Goal: Task Accomplishment & Management: Manage account settings

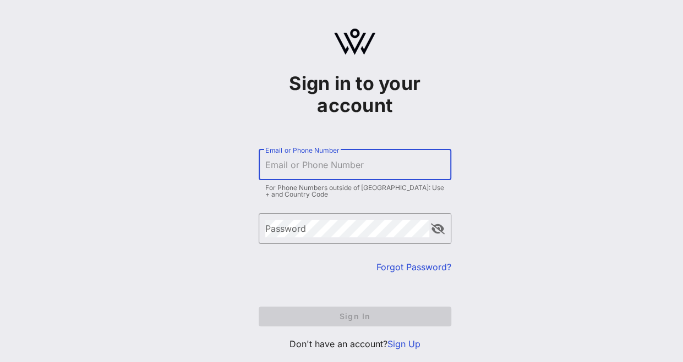
click at [364, 168] on input "Email or Phone Number" at bounding box center [354, 165] width 179 height 18
type input "[EMAIL_ADDRESS][PERSON_NAME][DOMAIN_NAME]"
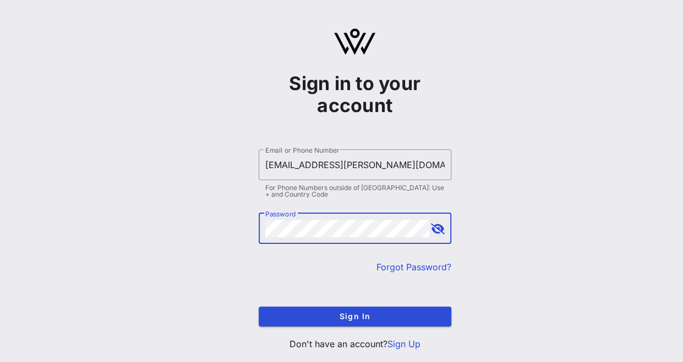
click at [258, 307] on button "Sign In" at bounding box center [354, 317] width 192 height 20
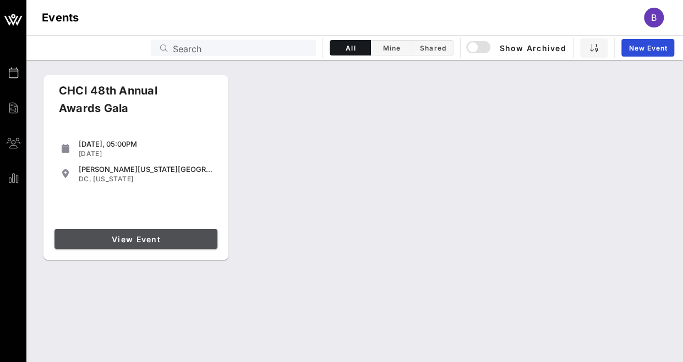
click at [97, 235] on span "View Event" at bounding box center [136, 239] width 154 height 9
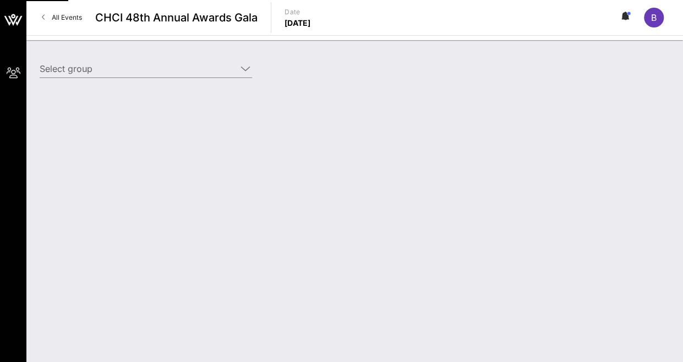
type input "American Airlines (American Airlines) [[PERSON_NAME], [PERSON_NAME][EMAIL_ADDRE…"
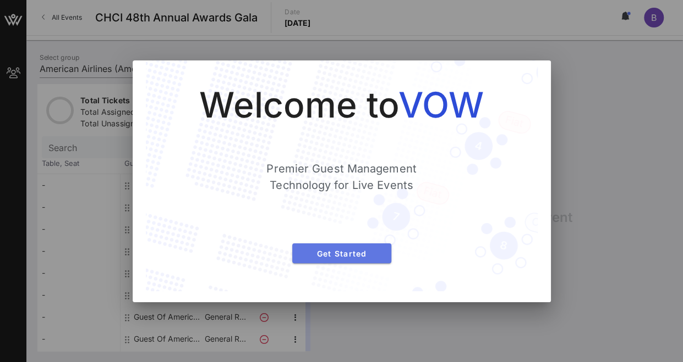
click at [345, 258] on button "Get Started" at bounding box center [341, 254] width 99 height 20
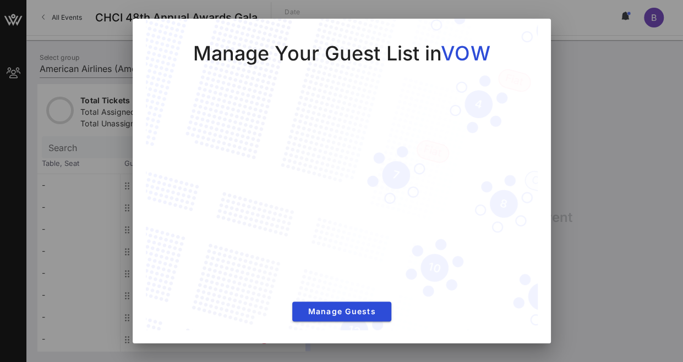
click at [354, 323] on div "Manage Your Guest List in VOW Manage Guests" at bounding box center [342, 175] width 392 height 313
drag, startPoint x: 354, startPoint y: 323, endPoint x: 339, endPoint y: 312, distance: 18.5
click at [339, 312] on span "Manage Guests" at bounding box center [341, 311] width 81 height 9
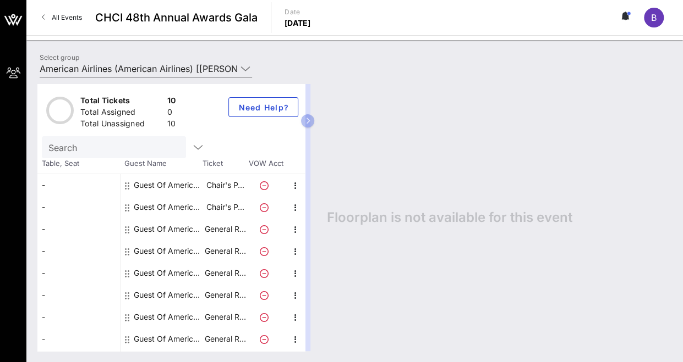
scroll to position [14, 0]
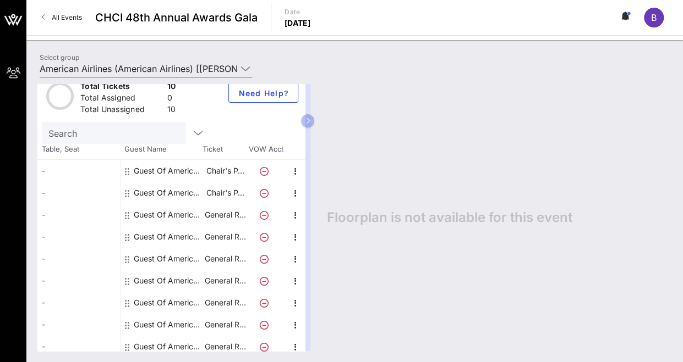
click at [144, 172] on div "Guest Of American Airlines" at bounding box center [168, 171] width 69 height 22
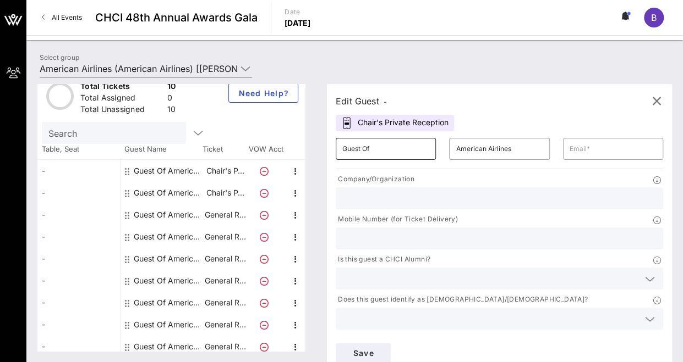
click at [361, 158] on div "Guest Of" at bounding box center [385, 149] width 87 height 22
click at [524, 114] on div "Edit Guest - Chair's Private Reception ​ Guest Of ​ American Airlines ​ Company…" at bounding box center [499, 228] width 345 height 288
click at [425, 149] on input "Guest Of" at bounding box center [385, 149] width 87 height 18
type input "G"
type input "Stephen"
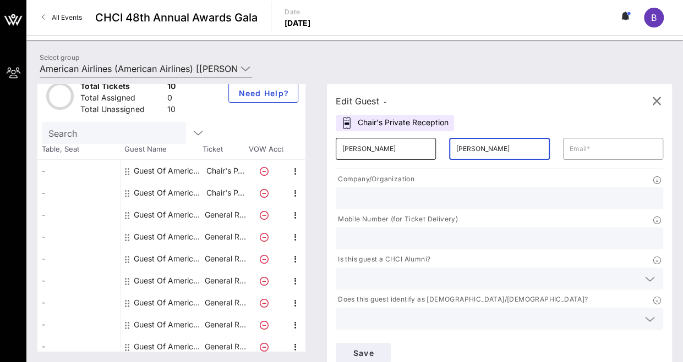
type input "Neuman"
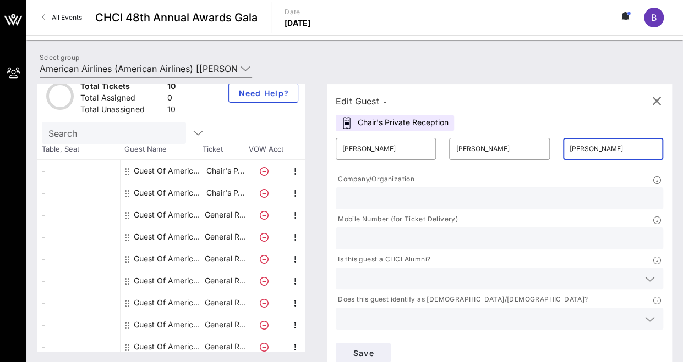
type input "stephen.neuman@aa.com"
click at [412, 196] on input "text" at bounding box center [499, 198] width 314 height 14
click at [460, 66] on div "Select group American Airlines (American Airlines) [Breeana Galeano, breeana.ga…" at bounding box center [354, 70] width 643 height 38
click at [418, 196] on input "text" at bounding box center [499, 198] width 314 height 14
type input "American Airlines"
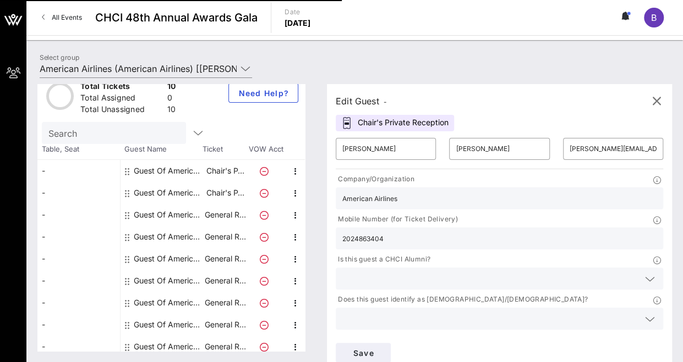
type input "2024863404"
click at [389, 276] on input "text" at bounding box center [490, 279] width 296 height 14
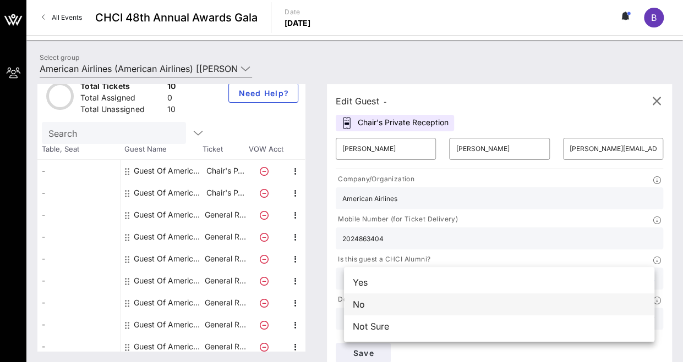
click at [381, 296] on div "No" at bounding box center [499, 305] width 310 height 22
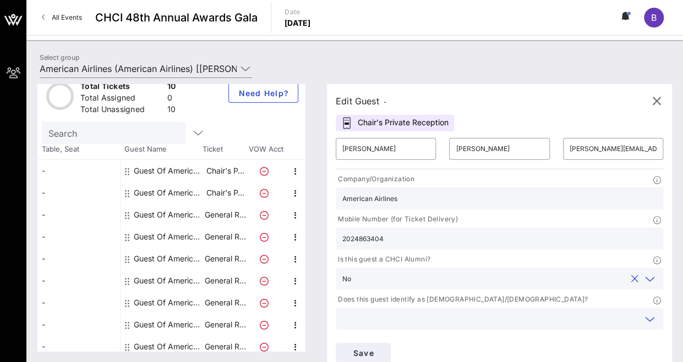
click at [394, 316] on input "text" at bounding box center [490, 319] width 296 height 14
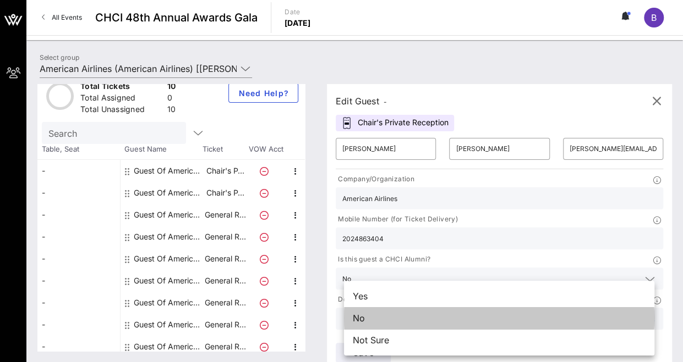
click at [394, 316] on div "No" at bounding box center [499, 318] width 310 height 22
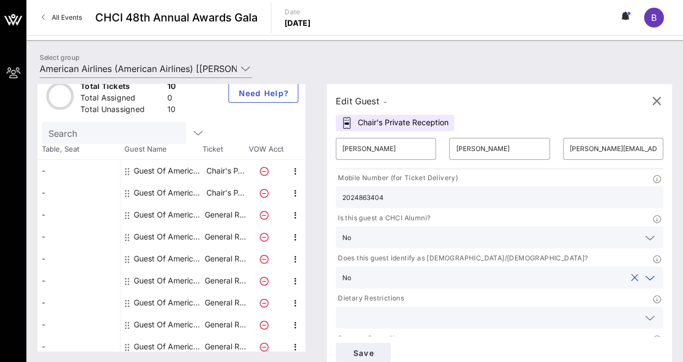
scroll to position [60, 0]
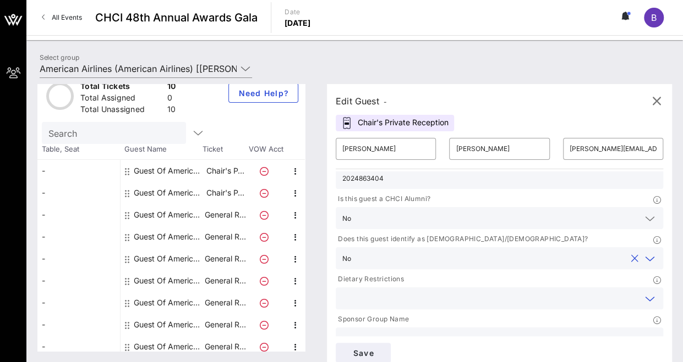
click at [412, 302] on input "text" at bounding box center [490, 298] width 296 height 14
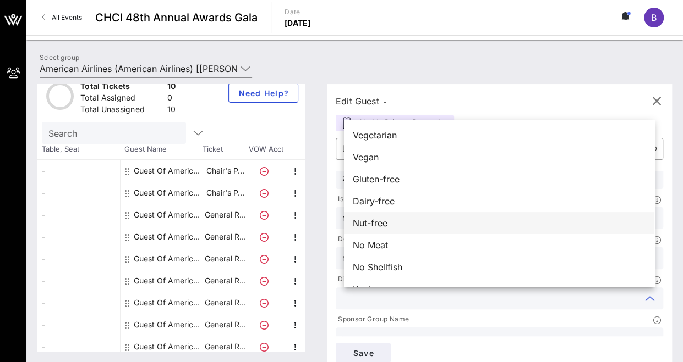
scroll to position [18, 0]
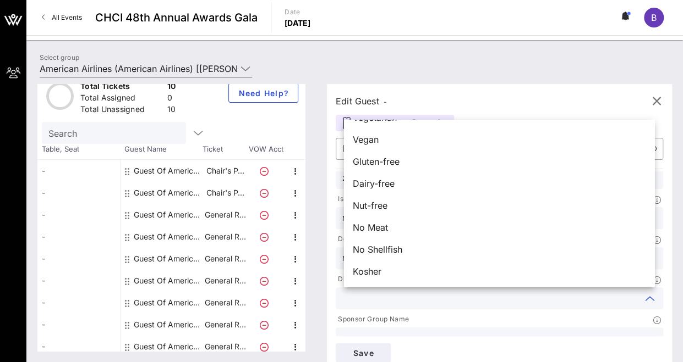
click at [406, 302] on input "text" at bounding box center [490, 298] width 296 height 14
click at [444, 320] on div "Sponsor Group Name" at bounding box center [498, 321] width 327 height 14
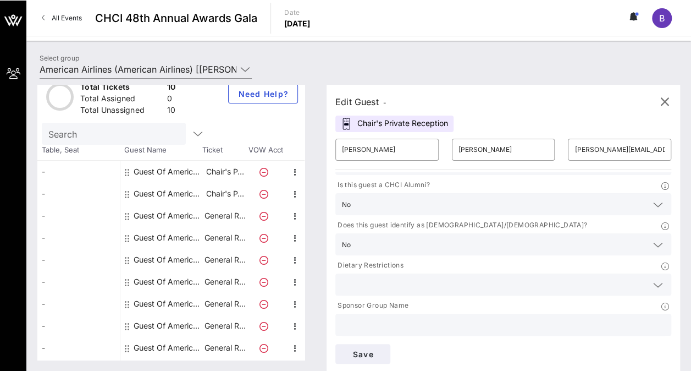
scroll to position [0, 0]
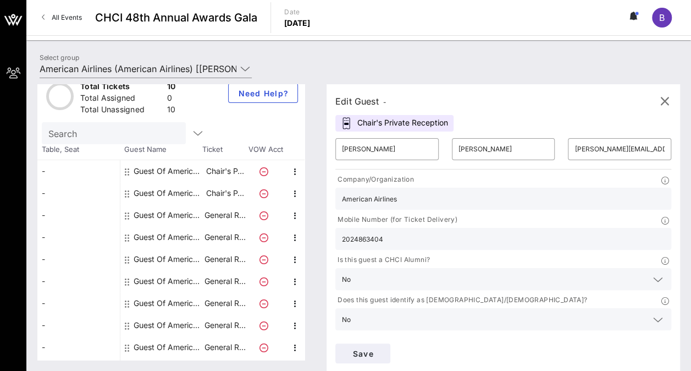
type input "American Airlines"
click at [575, 147] on input "stephen.neuman@aa.com" at bounding box center [620, 149] width 90 height 18
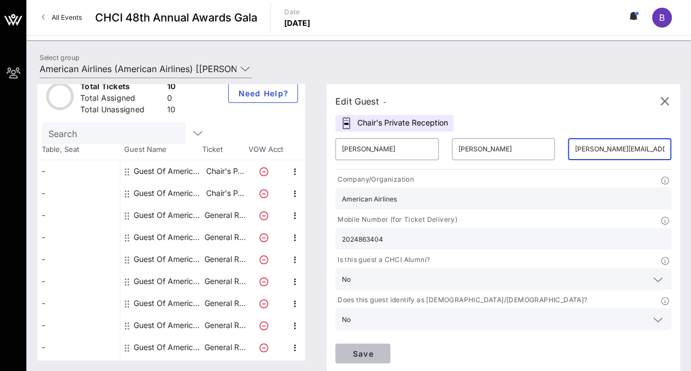
click at [382, 349] on span "Save" at bounding box center [362, 353] width 37 height 9
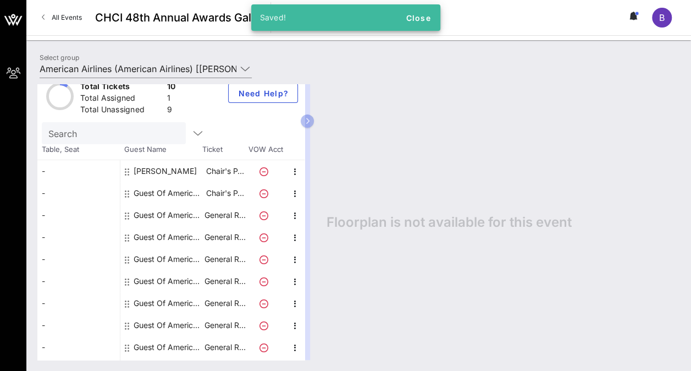
click at [183, 190] on div "Guest Of American Airlines" at bounding box center [168, 193] width 69 height 22
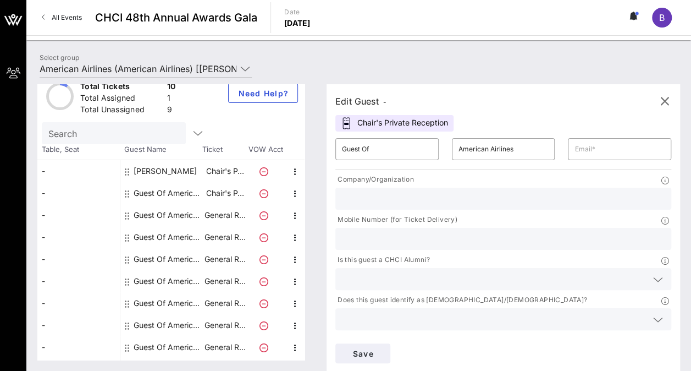
click at [387, 160] on div "​ Guest Of" at bounding box center [387, 148] width 117 height 35
click at [377, 150] on input "Guest Of" at bounding box center [387, 149] width 90 height 18
type input "G"
type input "Juan"
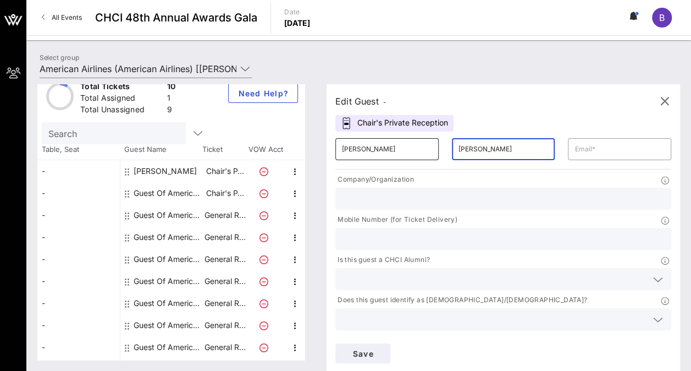
type input "Hinojosa"
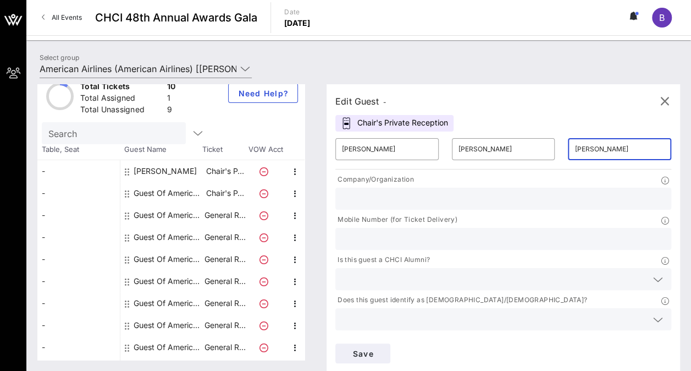
type input "juan.hinojosa@aa.com"
click at [393, 196] on input "text" at bounding box center [503, 198] width 323 height 14
type input "American Airlines"
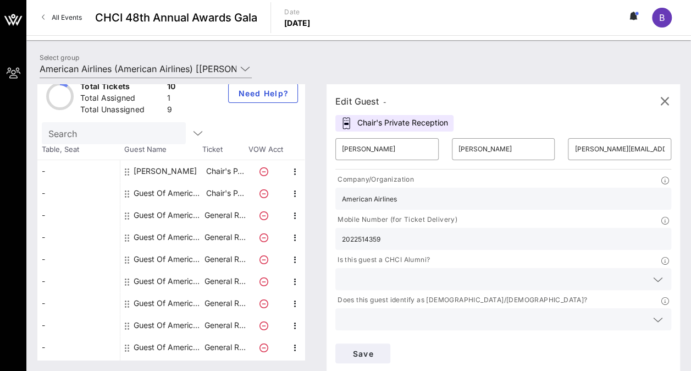
type input "2022514359"
click at [404, 272] on input "text" at bounding box center [494, 279] width 305 height 14
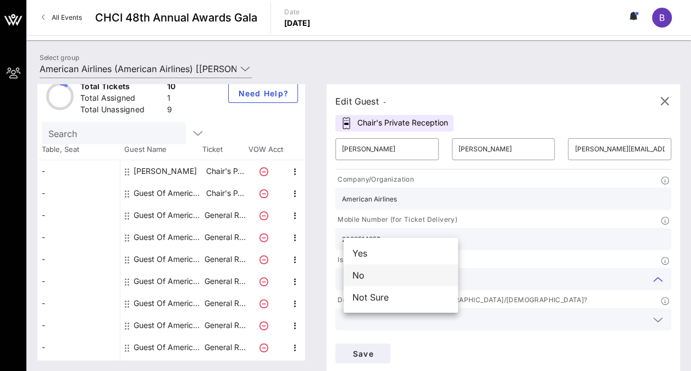
click at [382, 271] on div "No" at bounding box center [401, 275] width 114 height 22
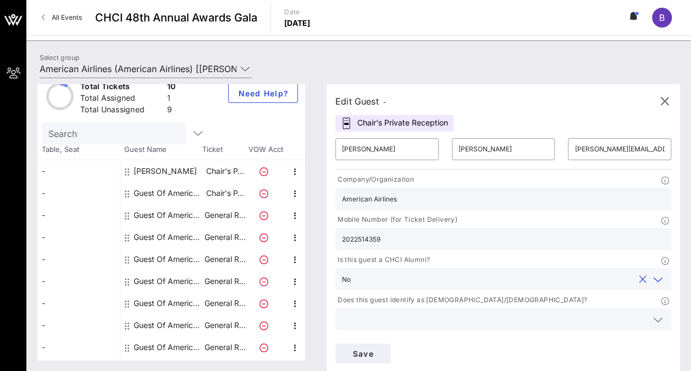
click at [490, 308] on div at bounding box center [503, 319] width 323 height 22
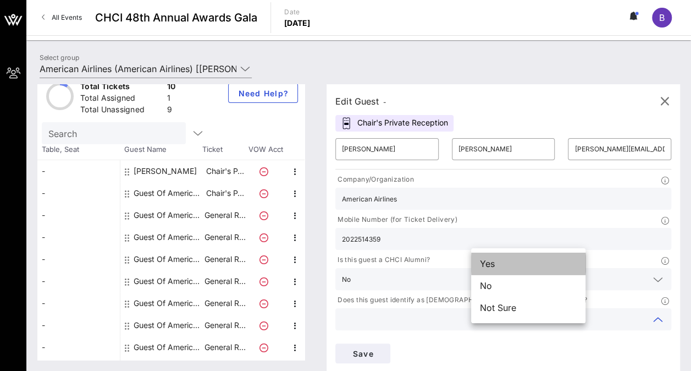
click at [494, 266] on div "Yes" at bounding box center [528, 263] width 114 height 22
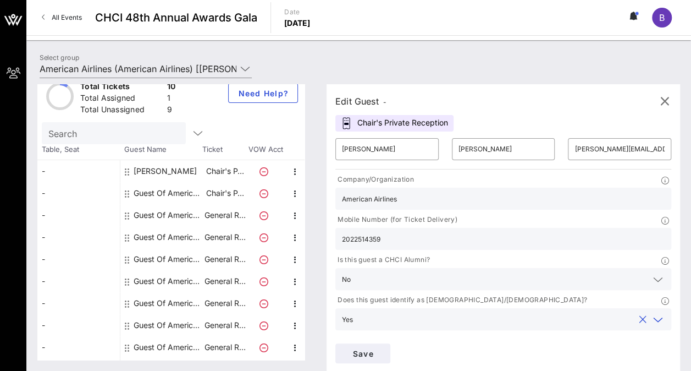
type input "American Airlines"
click at [562, 137] on div "​ juan.hinojosa@aa.com" at bounding box center [620, 148] width 117 height 35
click at [390, 343] on button "Save" at bounding box center [362, 353] width 55 height 20
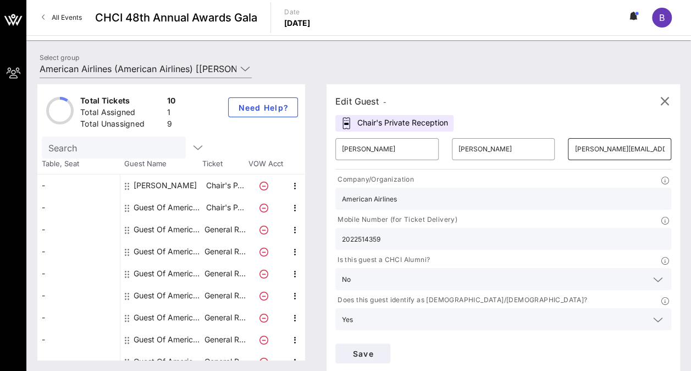
click at [575, 143] on input "juan.hinojosa@aa.com" at bounding box center [620, 149] width 90 height 18
paste input "a.hinojosa@gmail.com>"
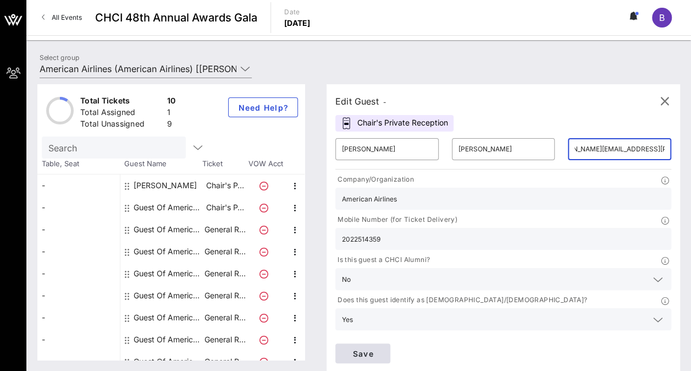
type input "juan.a.hinojosa@gmail.com"
click at [382, 349] on span "Save" at bounding box center [362, 353] width 37 height 9
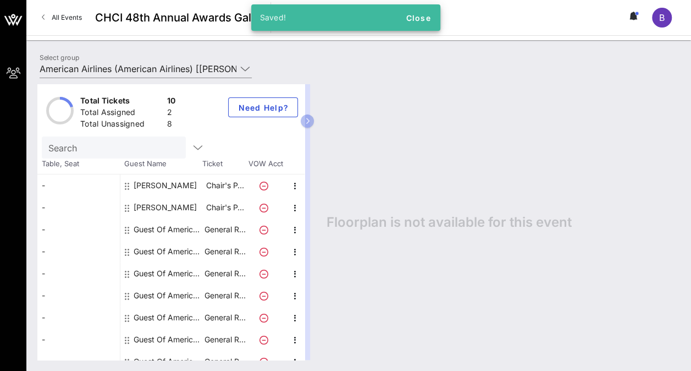
click at [182, 230] on div "Guest Of American Airlines" at bounding box center [168, 229] width 69 height 22
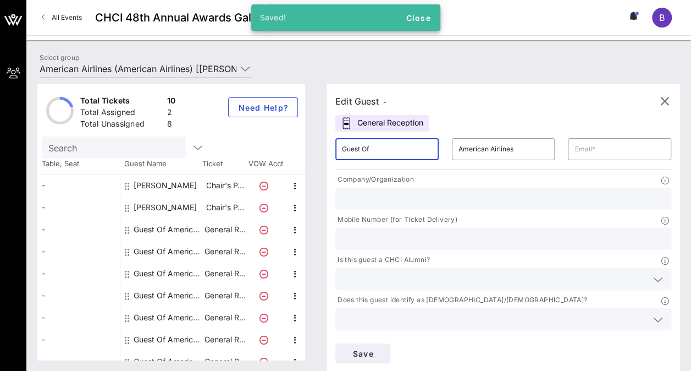
click at [372, 150] on input "Guest Of" at bounding box center [387, 149] width 90 height 18
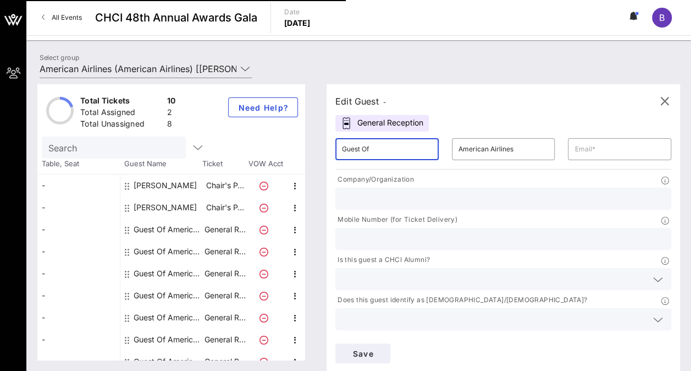
click at [372, 150] on input "Guest Of" at bounding box center [387, 149] width 90 height 18
type input "Eddie"
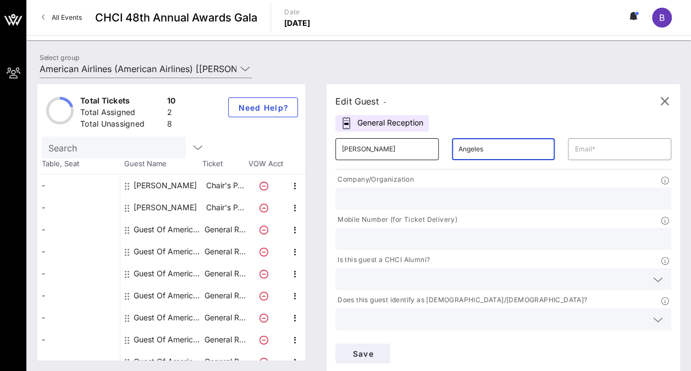
type input "Angeles"
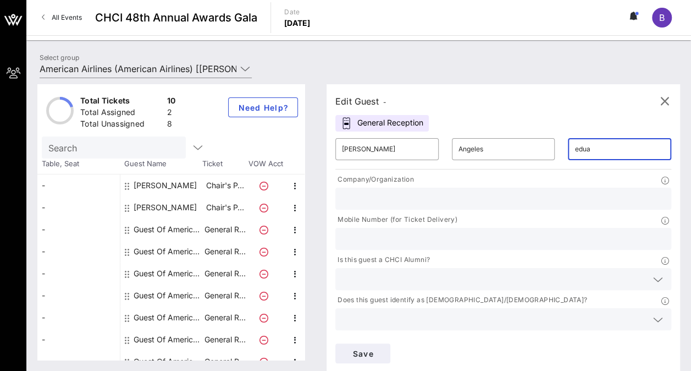
type input "eduardo.angeles@aa.com"
type input "American Airlines"
type input "6266106105"
click at [403, 272] on input "text" at bounding box center [494, 279] width 305 height 14
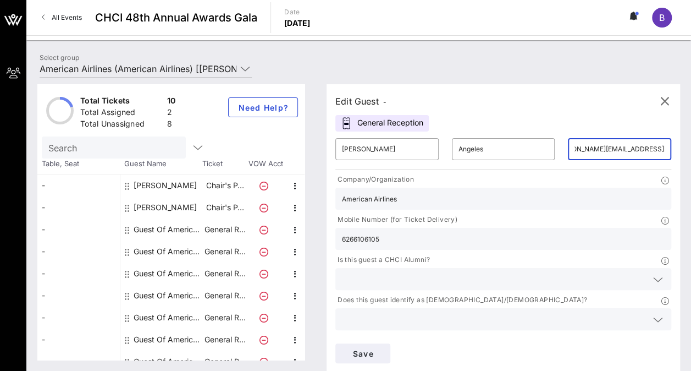
scroll to position [0, 0]
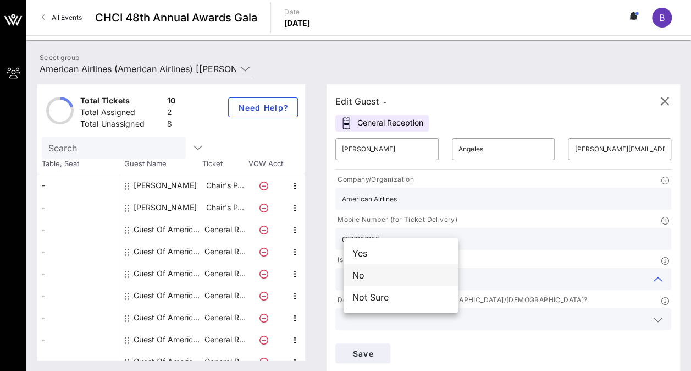
click at [397, 278] on div "No" at bounding box center [401, 275] width 114 height 22
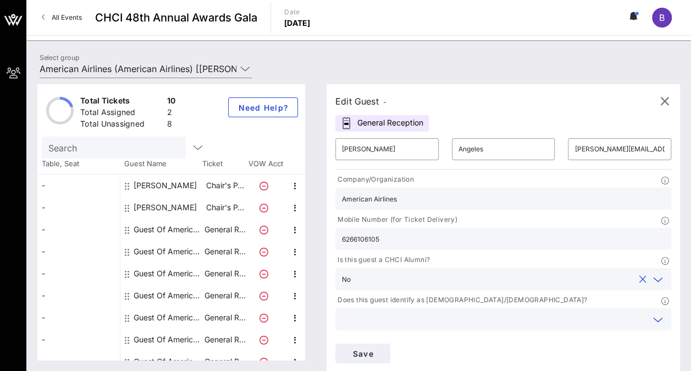
click at [502, 312] on input "text" at bounding box center [494, 319] width 305 height 14
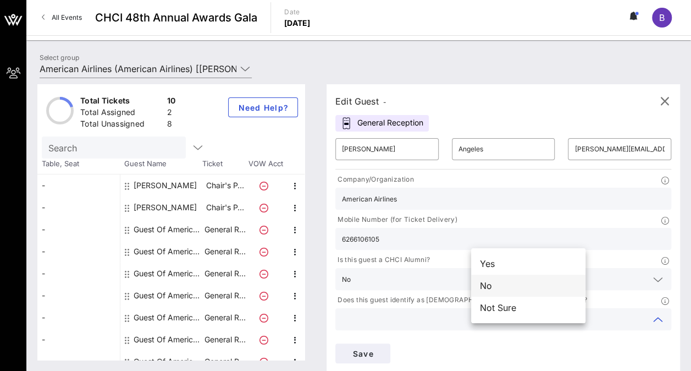
click at [492, 287] on div "No" at bounding box center [528, 285] width 114 height 22
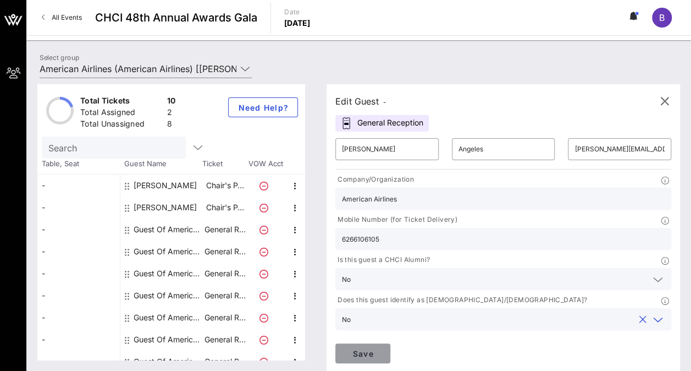
click at [382, 349] on span "Save" at bounding box center [362, 353] width 37 height 9
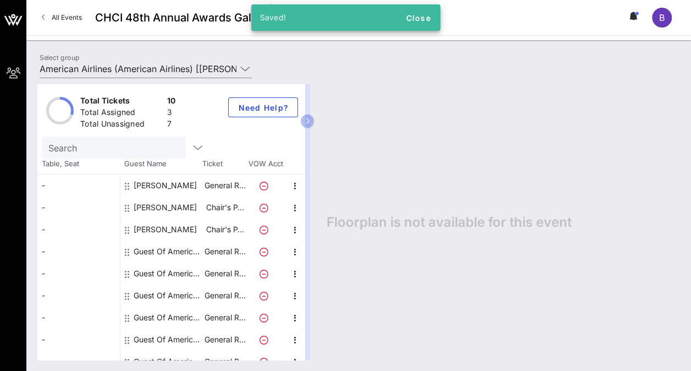
click at [155, 251] on div "Guest Of American Airlines" at bounding box center [168, 251] width 69 height 22
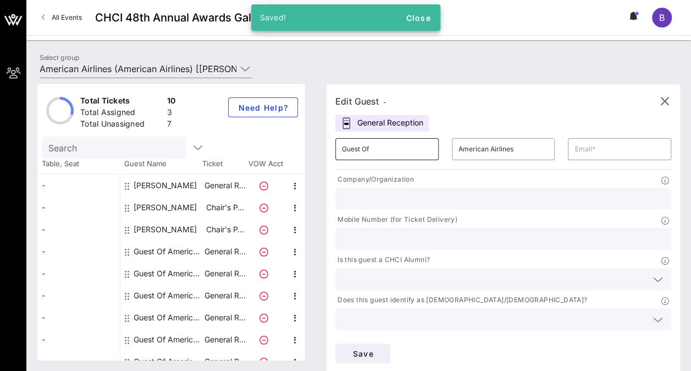
click at [386, 147] on input "Guest Of" at bounding box center [387, 149] width 90 height 18
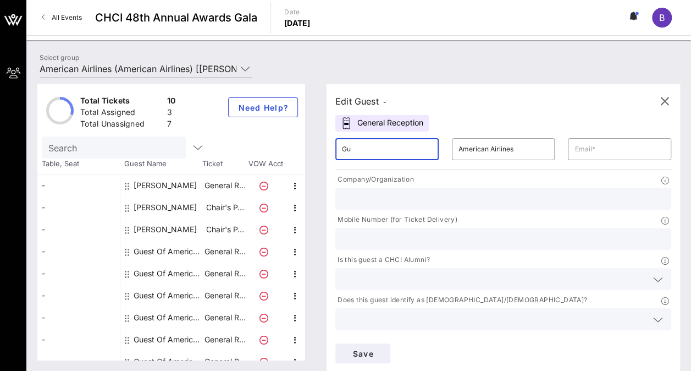
type input "G"
type input "Bree"
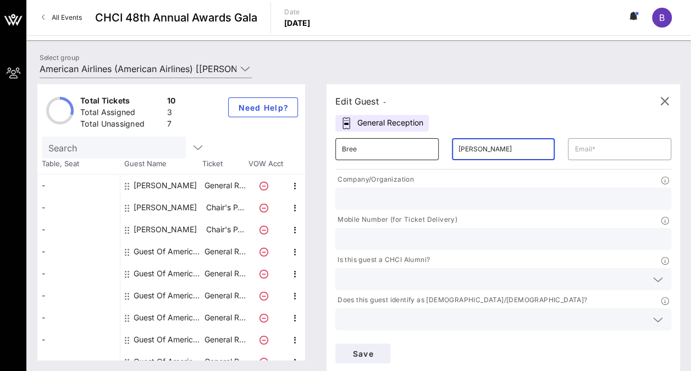
type input "Galeano"
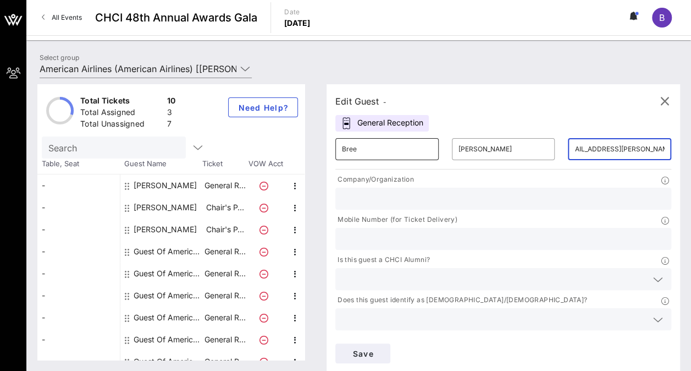
scroll to position [0, 22]
type input "breeana.galeano@aa.com"
click at [414, 184] on p "Company/Organization" at bounding box center [374, 180] width 79 height 12
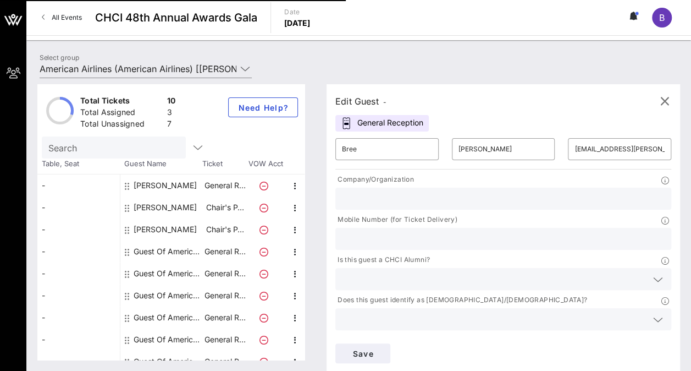
click at [409, 193] on input "text" at bounding box center [503, 198] width 323 height 14
click at [400, 198] on input "American AIrlines" at bounding box center [503, 198] width 323 height 14
type input "American Airlines"
type input "5713144259"
click at [426, 272] on input "text" at bounding box center [494, 279] width 305 height 14
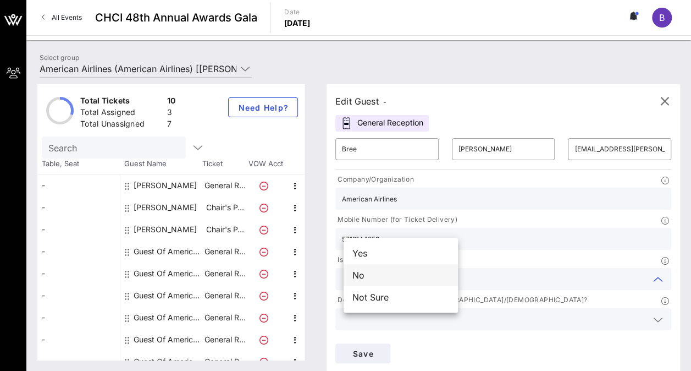
click at [411, 270] on div "No" at bounding box center [401, 275] width 114 height 22
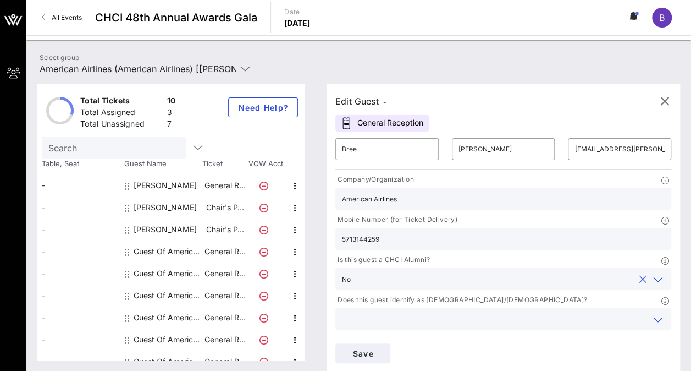
click at [487, 312] on input "text" at bounding box center [494, 319] width 305 height 14
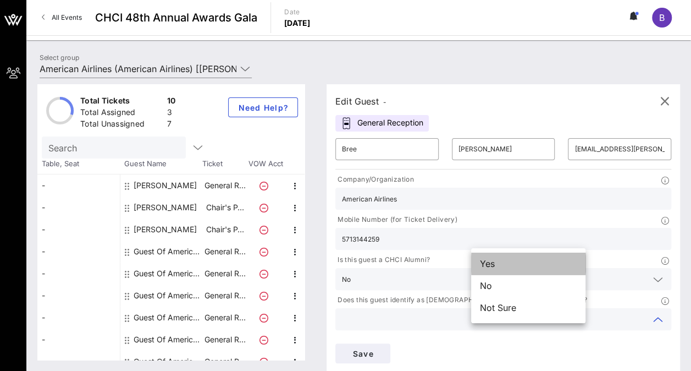
click at [506, 268] on div "Yes" at bounding box center [528, 263] width 114 height 22
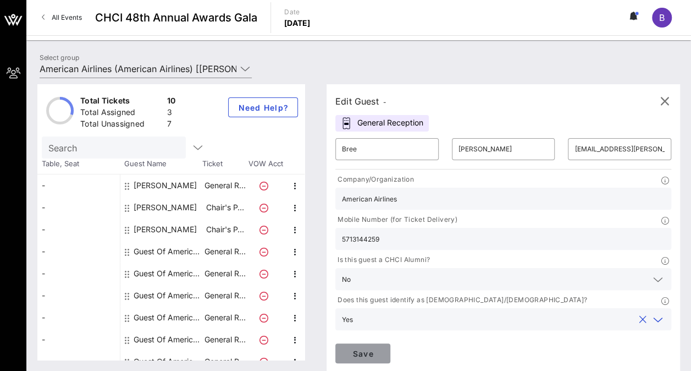
click at [382, 349] on span "Save" at bounding box center [362, 353] width 37 height 9
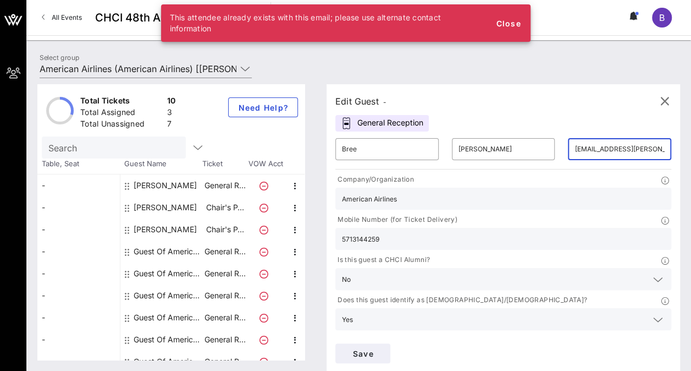
click at [575, 153] on input "breeana.galeano@aa.com" at bounding box center [620, 149] width 90 height 18
click at [575, 153] on input "breeanabreega.galeano@aa.com" at bounding box center [620, 149] width 90 height 18
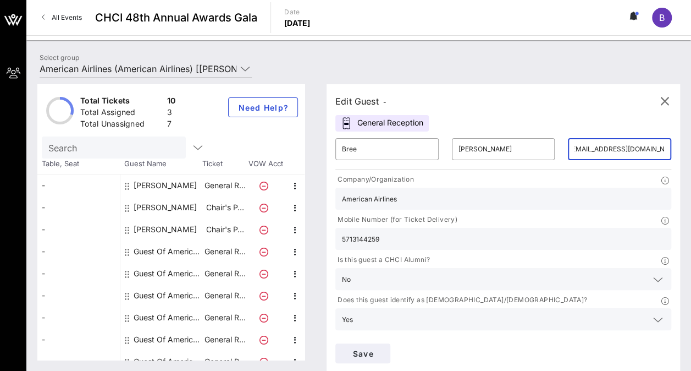
scroll to position [0, 11]
type input "breegal09@gmail.com"
click at [390, 343] on button "Save" at bounding box center [362, 353] width 55 height 20
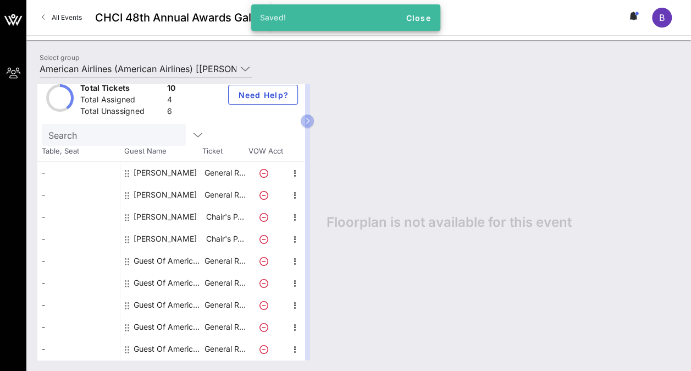
scroll to position [34, 0]
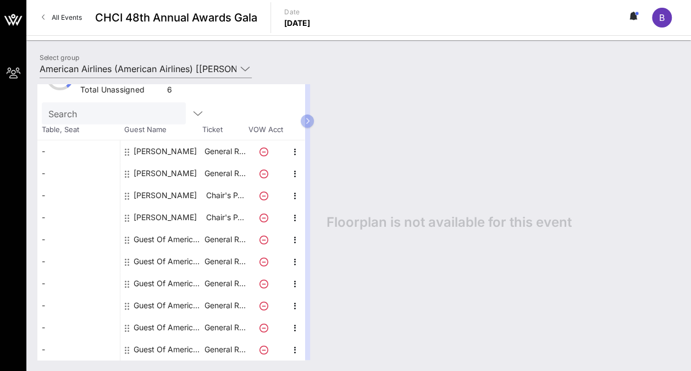
click at [165, 236] on div "Guest Of American Airlines" at bounding box center [168, 239] width 69 height 22
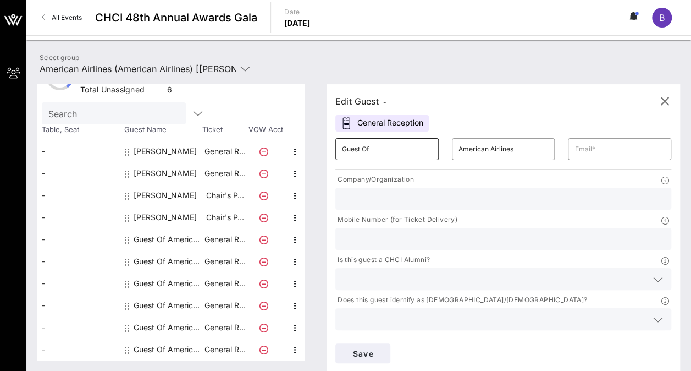
click at [389, 150] on input "Guest Of" at bounding box center [387, 149] width 90 height 18
type input "G"
type input "Juan Carlos"
type input "Liscano"
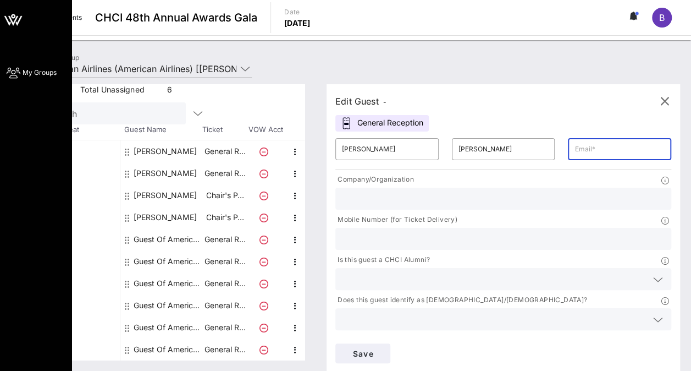
click at [8, 216] on div "My Groups" at bounding box center [35, 185] width 71 height 371
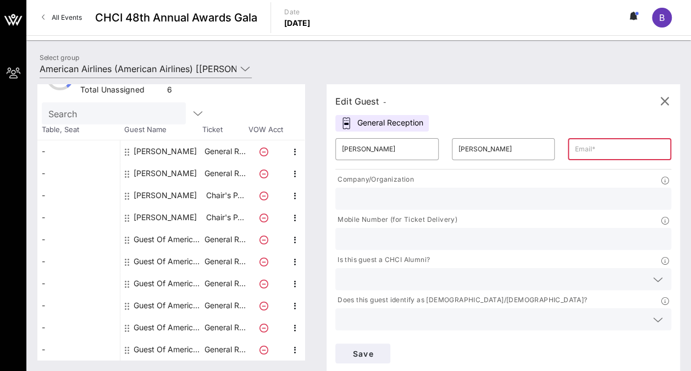
click at [575, 148] on input "text" at bounding box center [620, 149] width 90 height 18
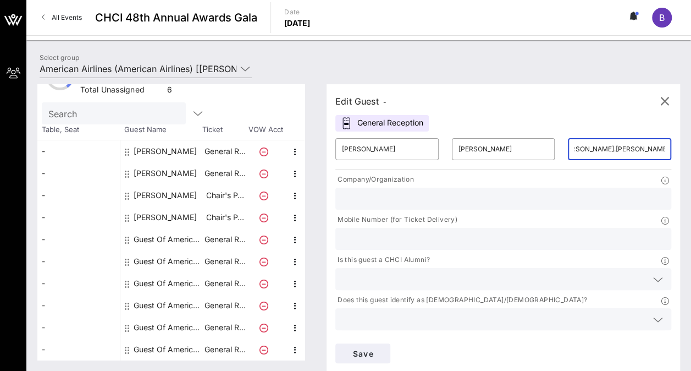
scroll to position [0, 28]
type input "juan.carlos.liscano@aa.com"
type input "American Airlines"
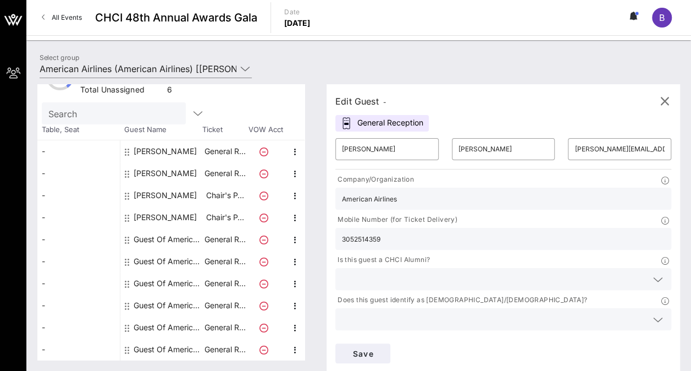
type input "3052514359"
click at [426, 272] on input "text" at bounding box center [494, 279] width 305 height 14
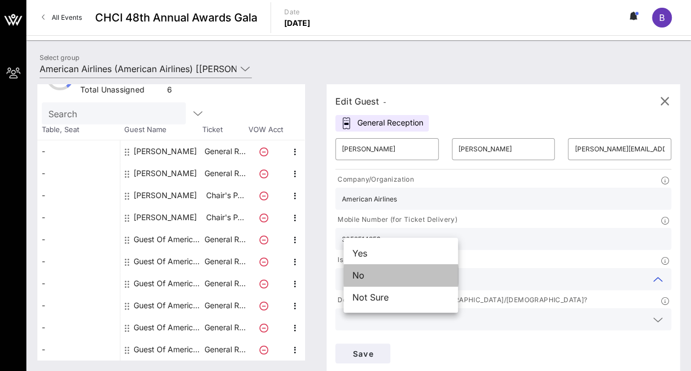
click at [416, 271] on div "No" at bounding box center [401, 275] width 114 height 22
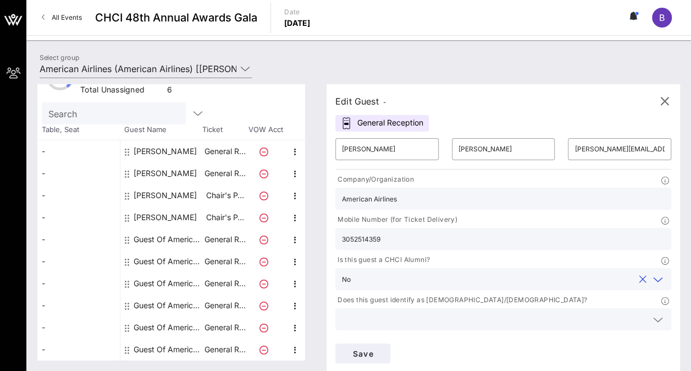
click at [501, 312] on input "text" at bounding box center [494, 319] width 305 height 14
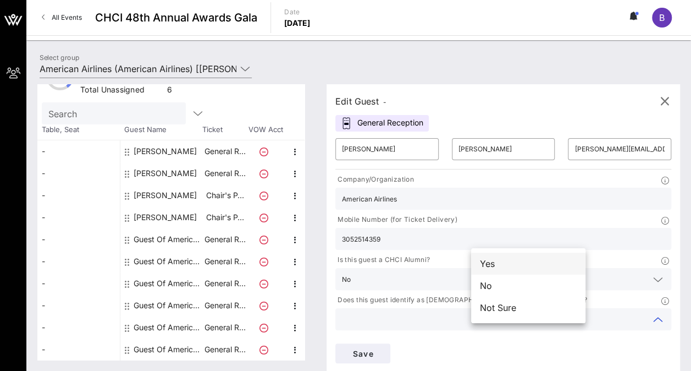
click at [505, 267] on div "Yes" at bounding box center [528, 263] width 114 height 22
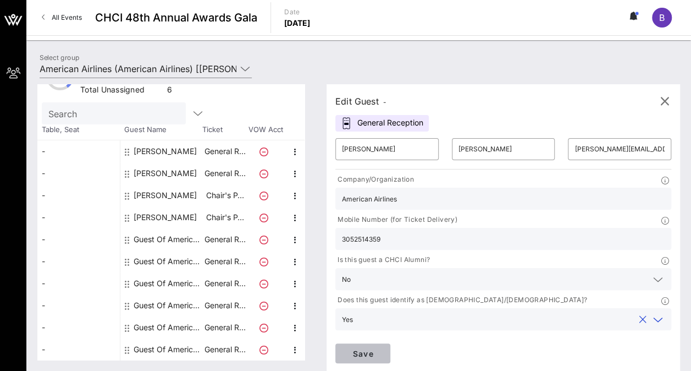
click at [382, 349] on span "Save" at bounding box center [362, 353] width 37 height 9
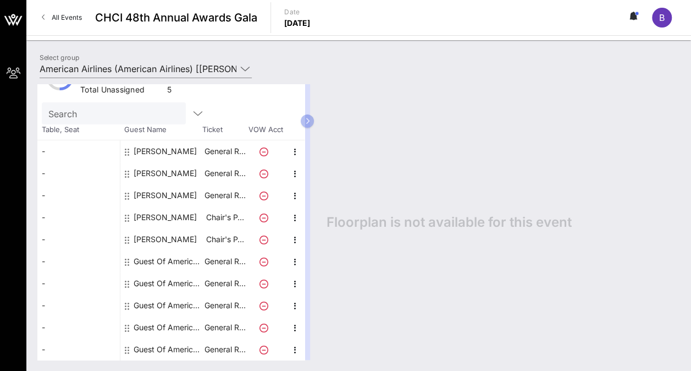
click at [175, 260] on div "Guest Of American Airlines" at bounding box center [168, 261] width 69 height 22
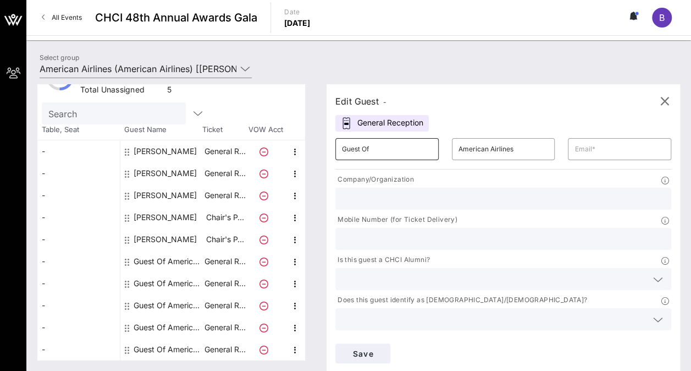
click at [375, 151] on input "Guest Of" at bounding box center [387, 149] width 90 height 18
click at [390, 145] on input "Guest Of" at bounding box center [387, 149] width 90 height 18
type input "Cedric"
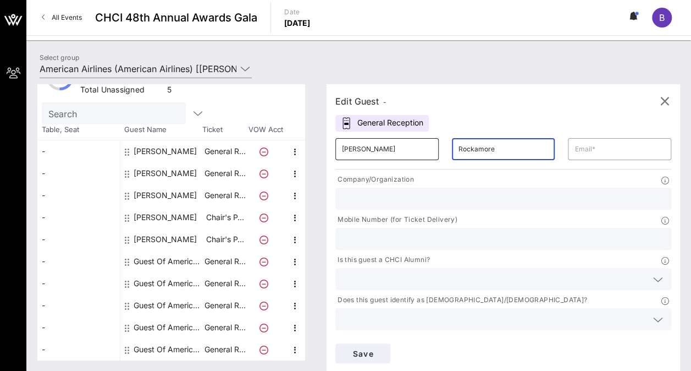
type input "Rockamore"
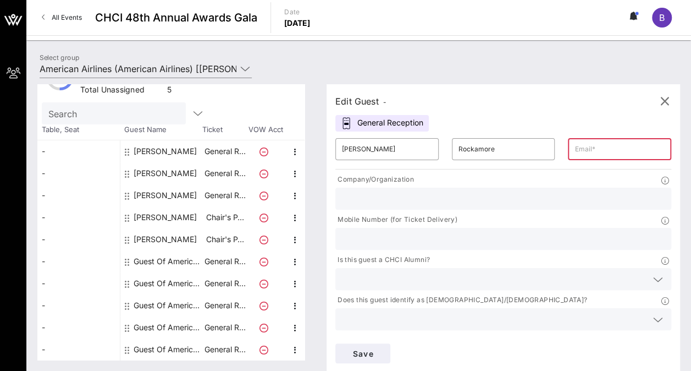
paste input "Cedric.Rockamore@aa.com"
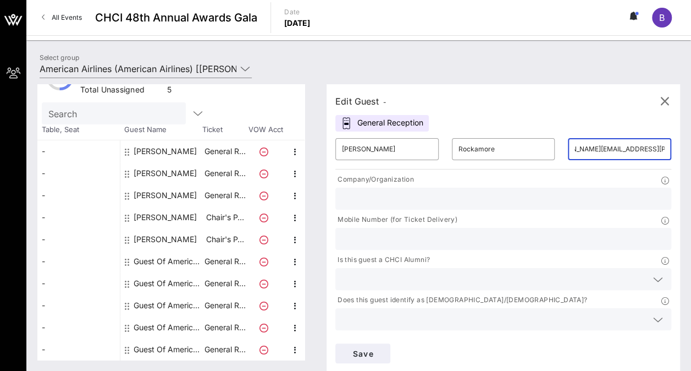
type input "Cedric.Rockamore@aa.com"
click at [395, 202] on input "text" at bounding box center [503, 198] width 323 height 14
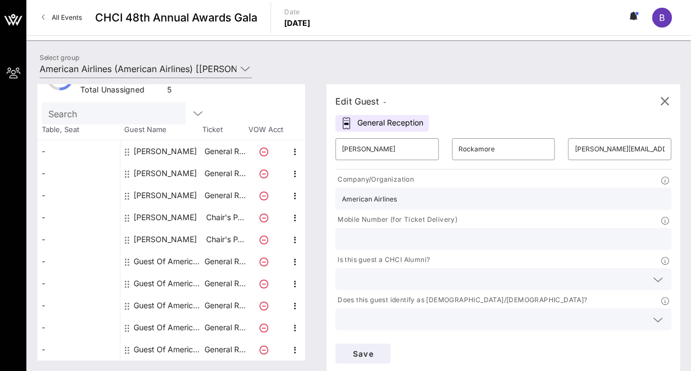
type input "American Airlines"
click at [362, 212] on div "Company/Organization American Airlines" at bounding box center [503, 192] width 349 height 40
click at [383, 272] on input "text" at bounding box center [494, 279] width 305 height 14
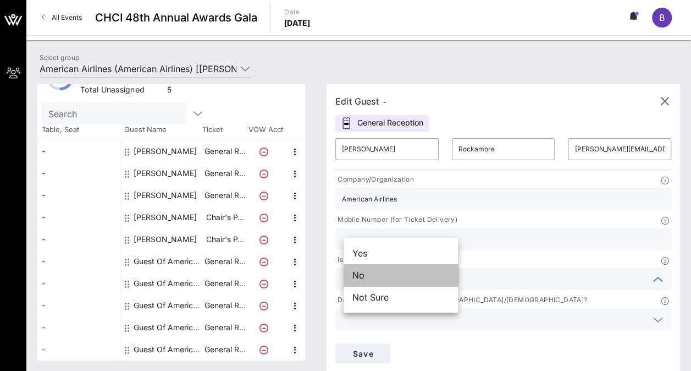
click at [382, 278] on div "No" at bounding box center [401, 275] width 114 height 22
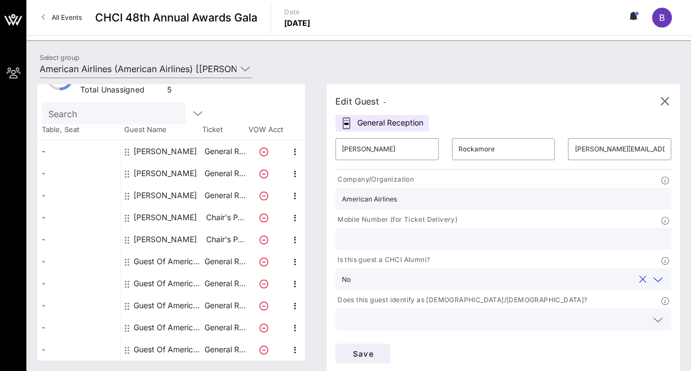
type input "American Airlines"
click at [515, 232] on input "text" at bounding box center [503, 239] width 323 height 14
paste input "2158279201"
type input "2158279201"
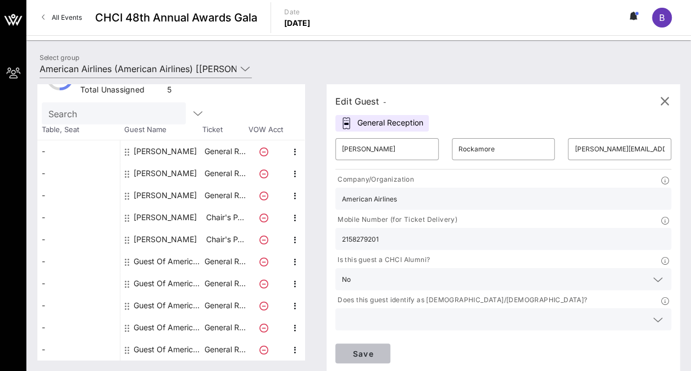
click at [390, 343] on button "Save" at bounding box center [362, 353] width 55 height 20
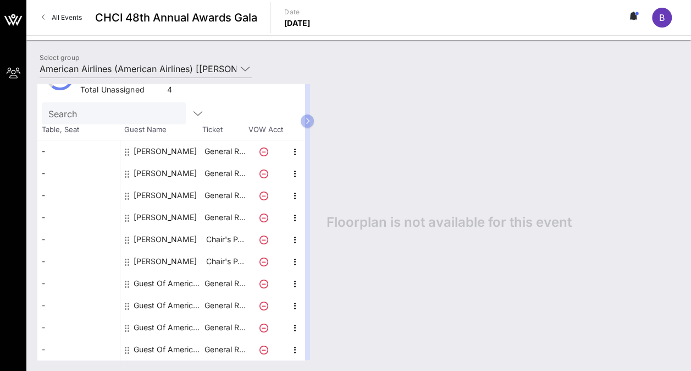
click at [161, 285] on div "Guest Of American Airlines" at bounding box center [168, 283] width 69 height 22
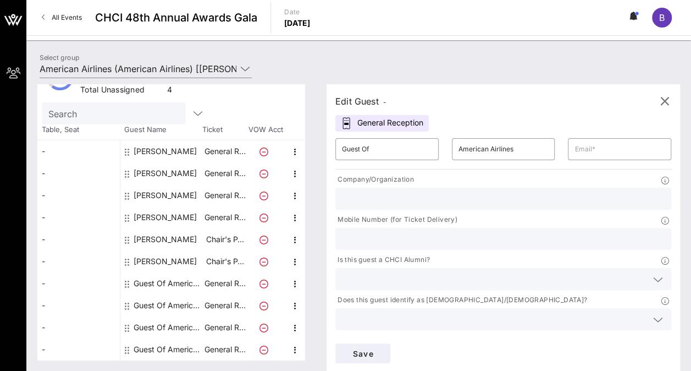
click at [517, 232] on input "text" at bounding box center [503, 239] width 323 height 14
paste input "4695109263"
type input "4695109263"
click at [366, 146] on input "Guest Of" at bounding box center [387, 149] width 90 height 18
click at [364, 148] on input "GuesMit Of" at bounding box center [387, 149] width 90 height 18
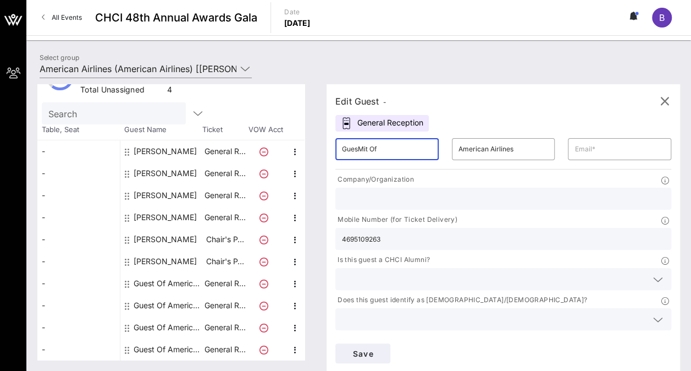
click at [364, 148] on input "GuesMit Of" at bounding box center [387, 149] width 90 height 18
type input "Michelle"
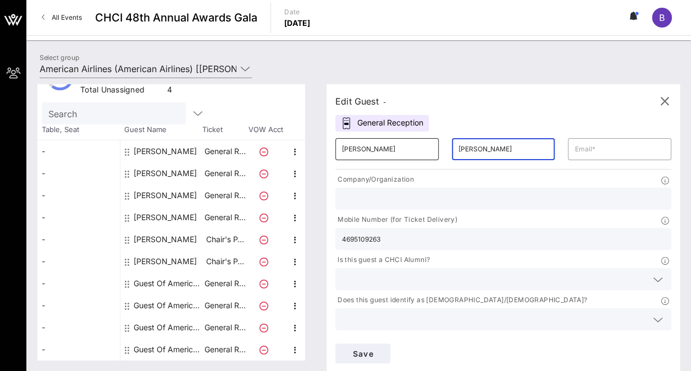
type input "Hinds"
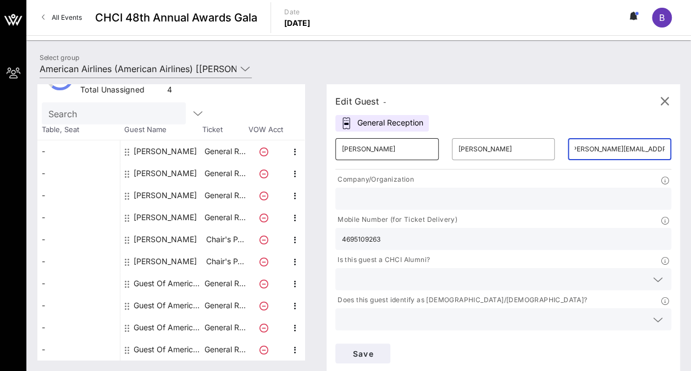
scroll to position [0, 15]
type input "michelle.hinds@aa.com"
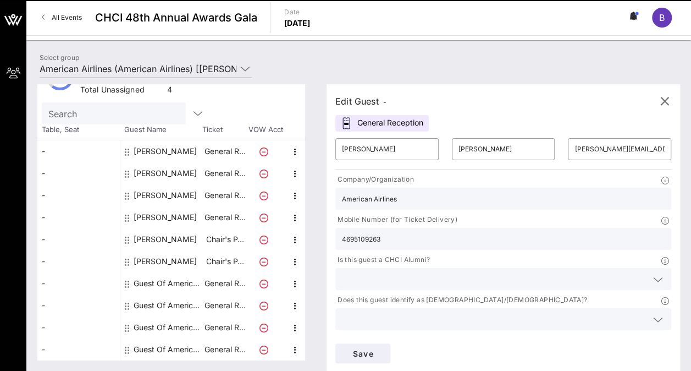
type input "American Airlines"
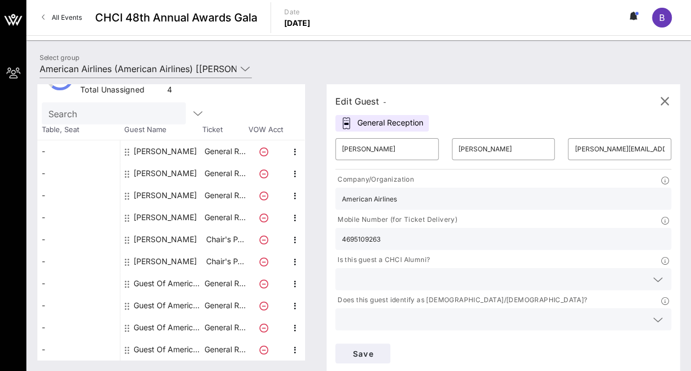
click at [429, 272] on input "text" at bounding box center [494, 279] width 305 height 14
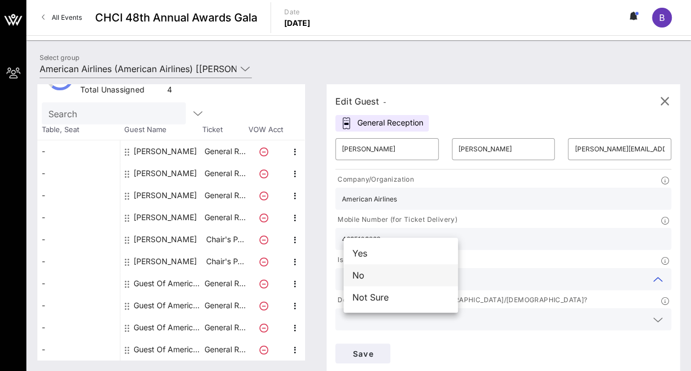
click at [405, 279] on div "No" at bounding box center [401, 275] width 114 height 22
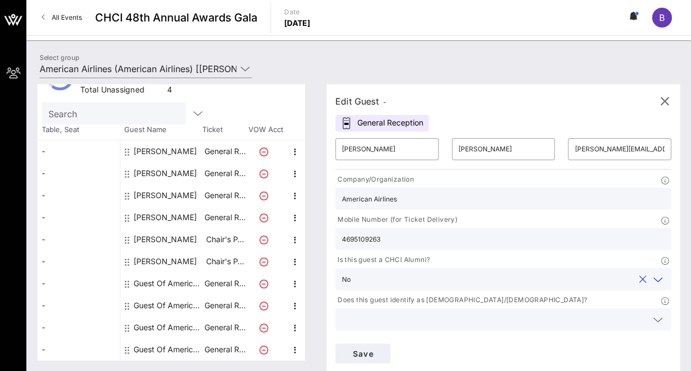
click at [428, 352] on input "text" at bounding box center [494, 359] width 305 height 14
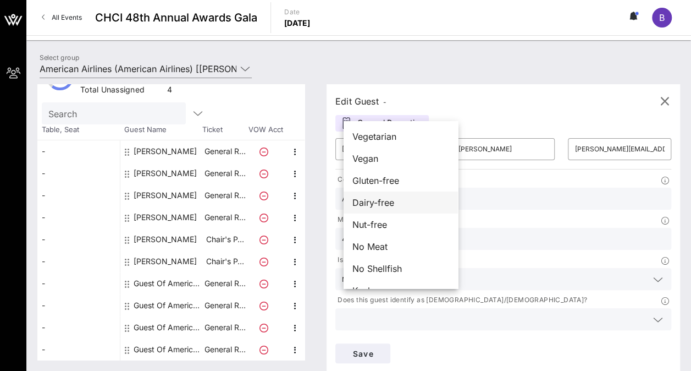
scroll to position [18, 0]
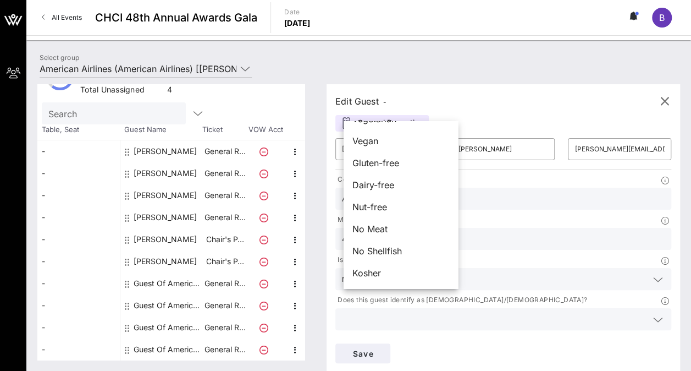
click at [614, 337] on div "Save" at bounding box center [503, 353] width 349 height 33
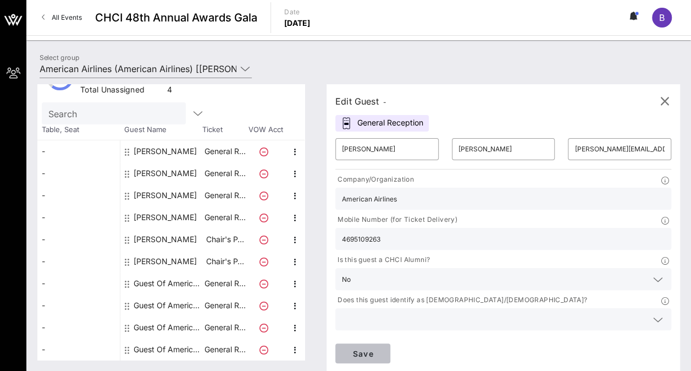
click at [382, 349] on span "Save" at bounding box center [362, 353] width 37 height 9
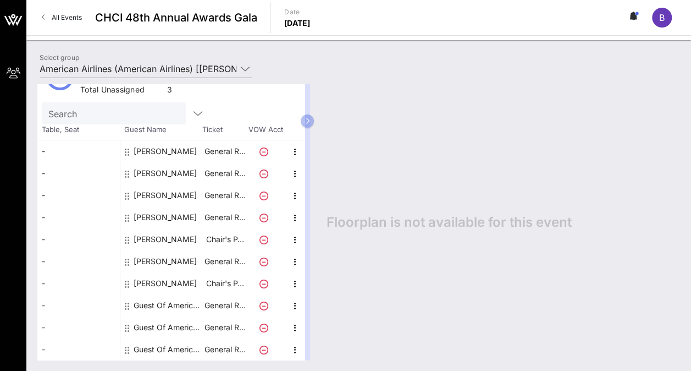
click at [166, 304] on div "Guest Of American Airlines" at bounding box center [168, 305] width 69 height 22
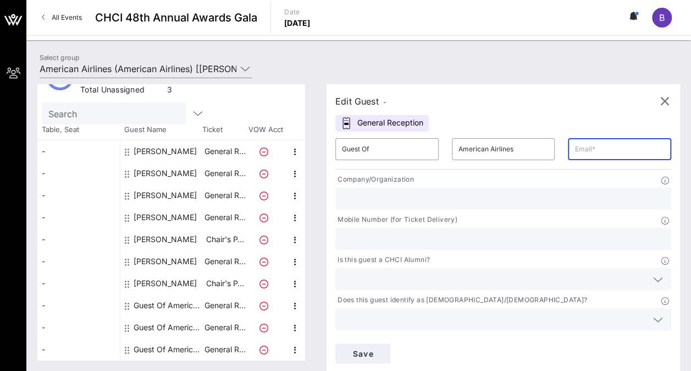
click at [575, 151] on input "text" at bounding box center [620, 149] width 90 height 18
click at [496, 232] on input "text" at bounding box center [503, 239] width 323 height 14
paste input "8172335316"
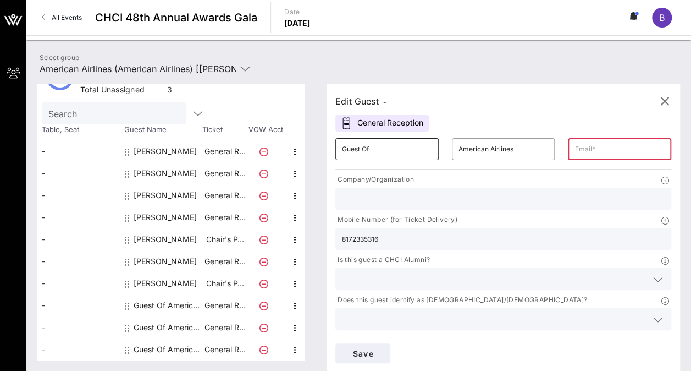
type input "8172335316"
click at [378, 147] on input "Guest Of" at bounding box center [387, 149] width 90 height 18
type input "G"
type input "Millicent"
type input "Rone"
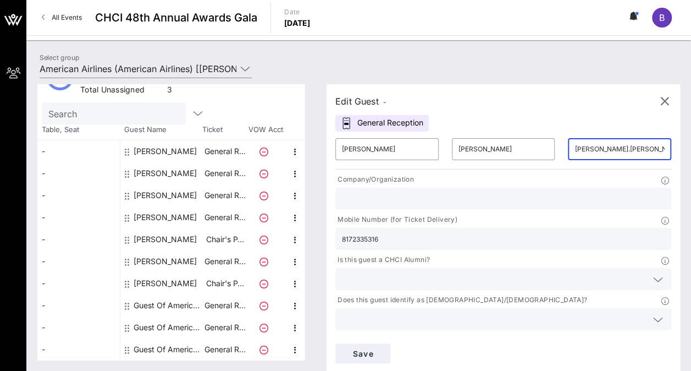
click at [575, 146] on input "millicent.rone" at bounding box center [620, 149] width 90 height 18
paste input "8172335316"
click at [575, 150] on input "8172335316" at bounding box center [620, 149] width 90 height 18
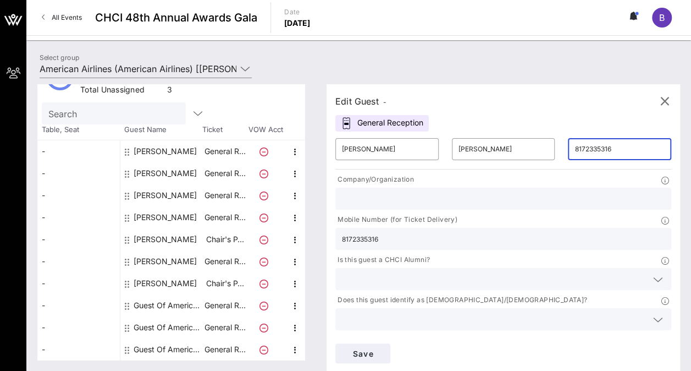
click at [575, 150] on input "8172335316" at bounding box center [620, 149] width 90 height 18
type input "millicent.rone@aa.com"
type input "American Airlines"
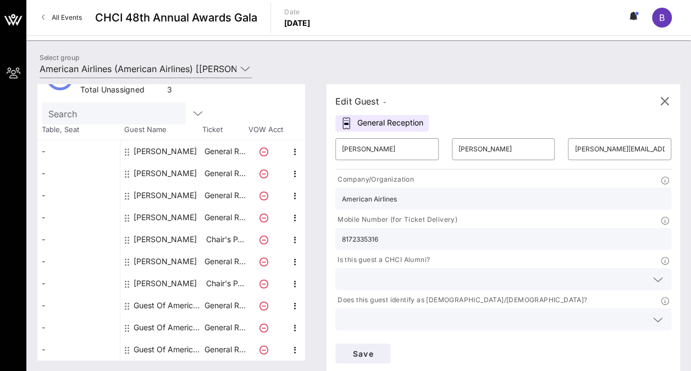
type input "American Airlines"
click at [382, 349] on span "Save" at bounding box center [362, 353] width 37 height 9
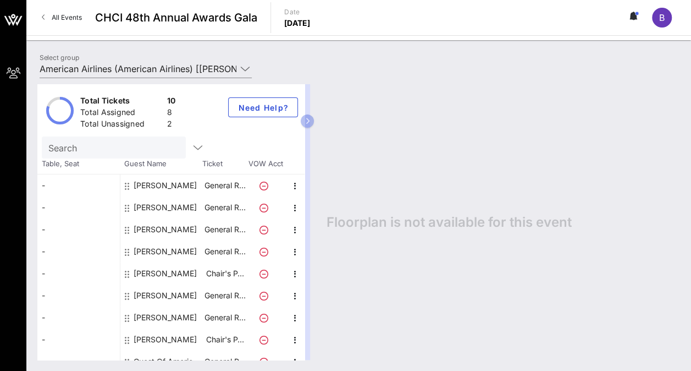
click at [75, 16] on span "All Events" at bounding box center [67, 17] width 30 height 8
